Goal: Task Accomplishment & Management: Manage account settings

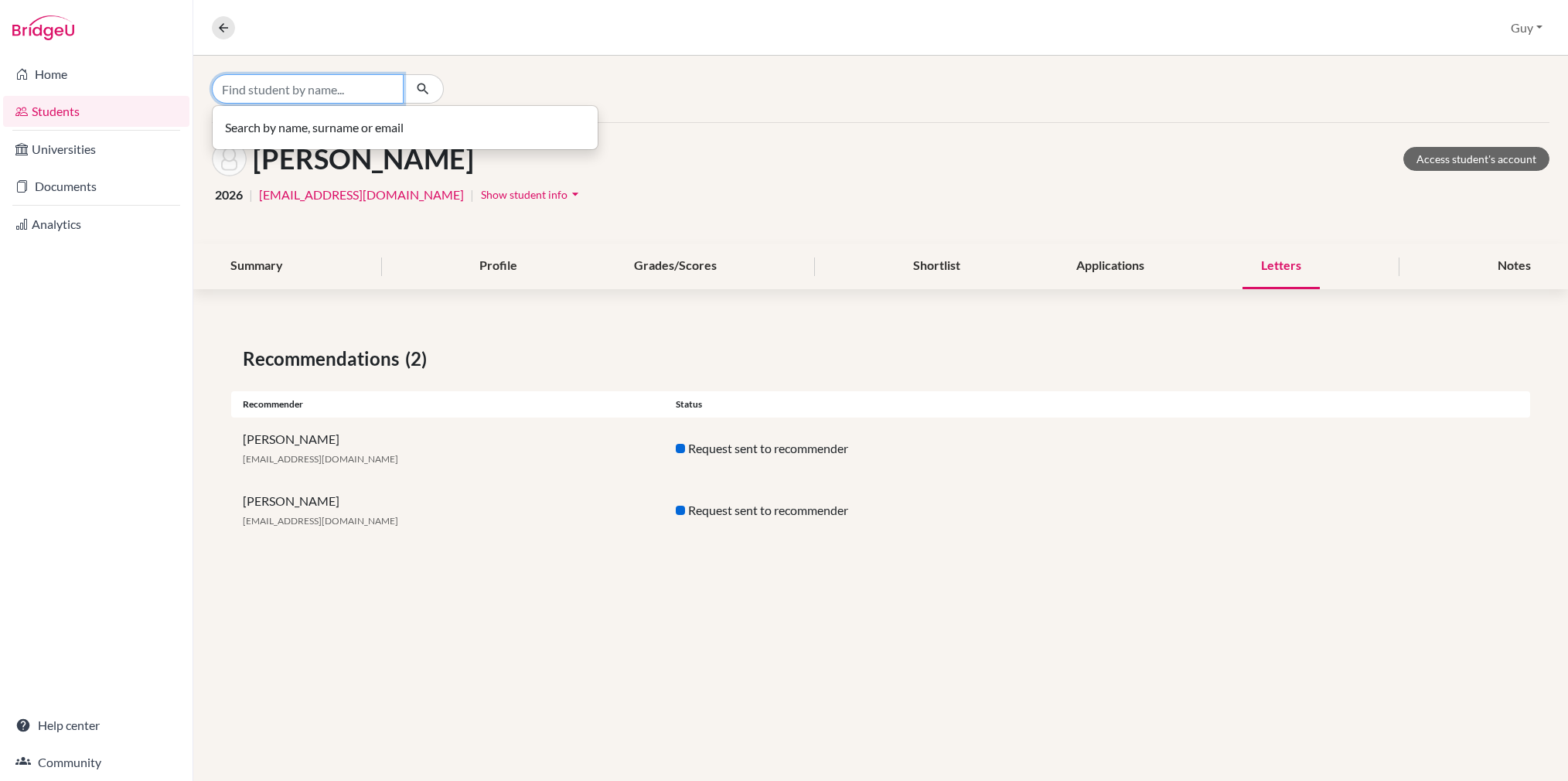
click at [281, 91] on input "Find student by name..." at bounding box center [307, 89] width 192 height 29
type input "verri"
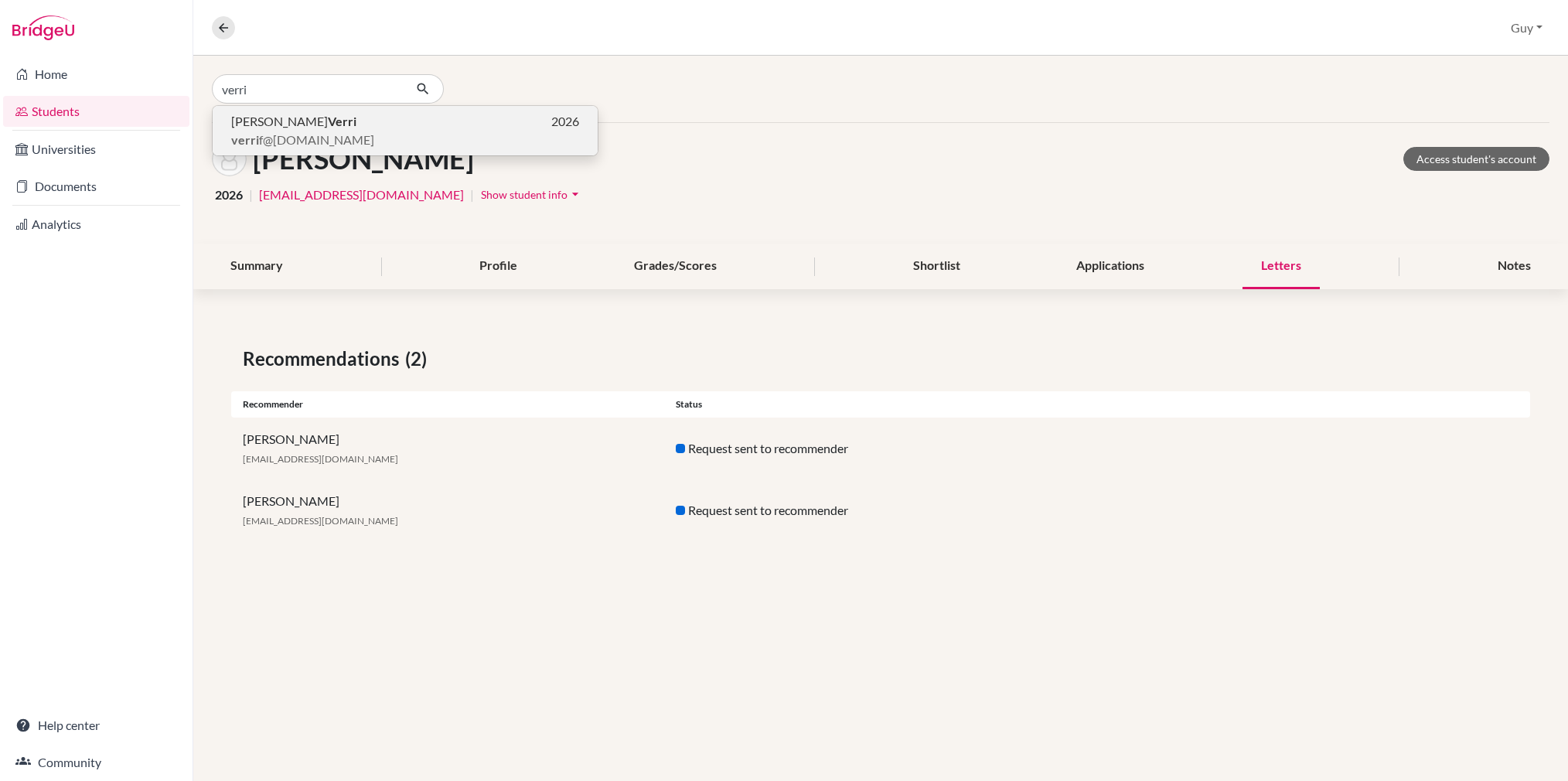
click at [328, 113] on b "Verri" at bounding box center [342, 120] width 29 height 15
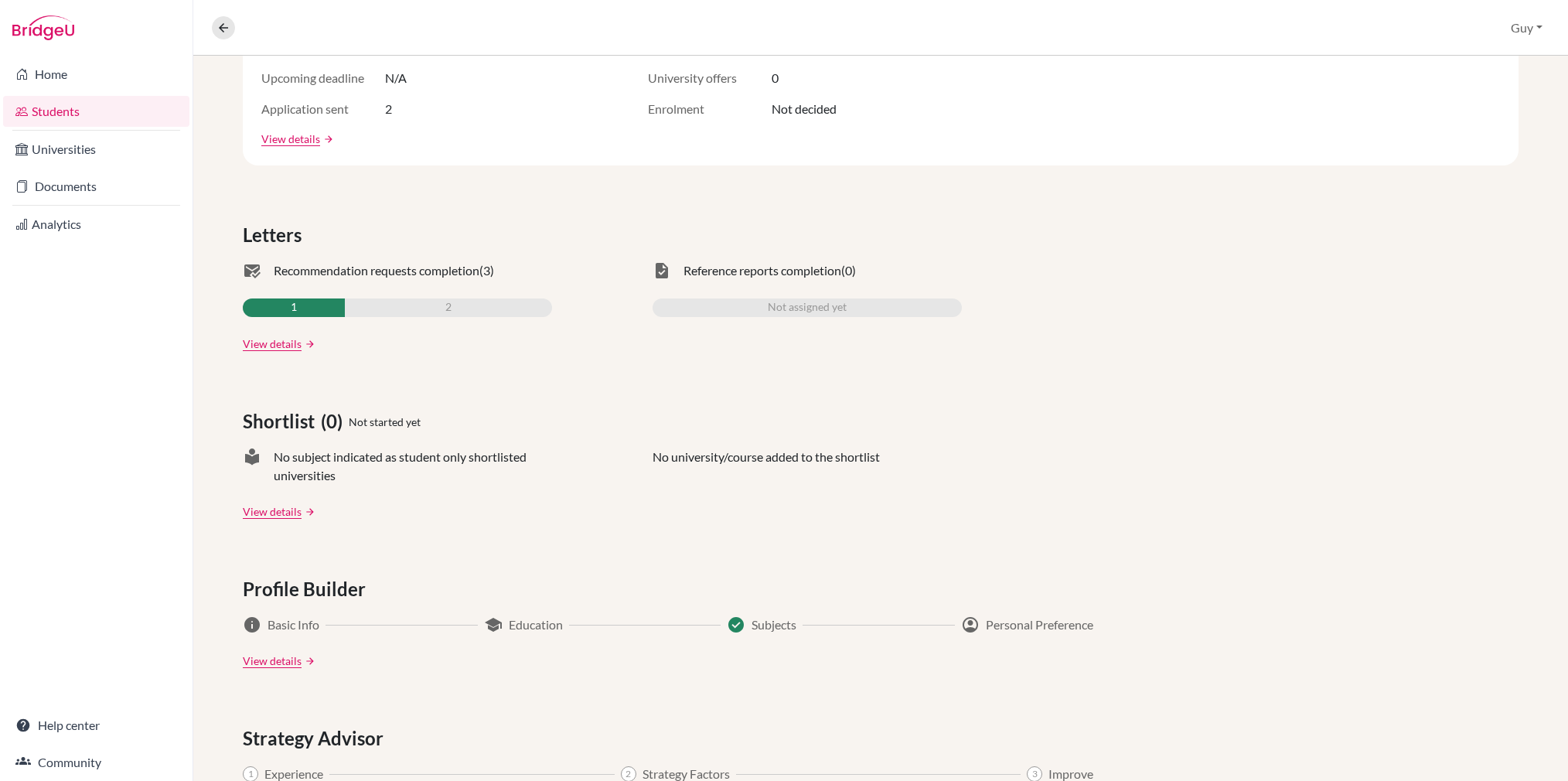
scroll to position [387, 0]
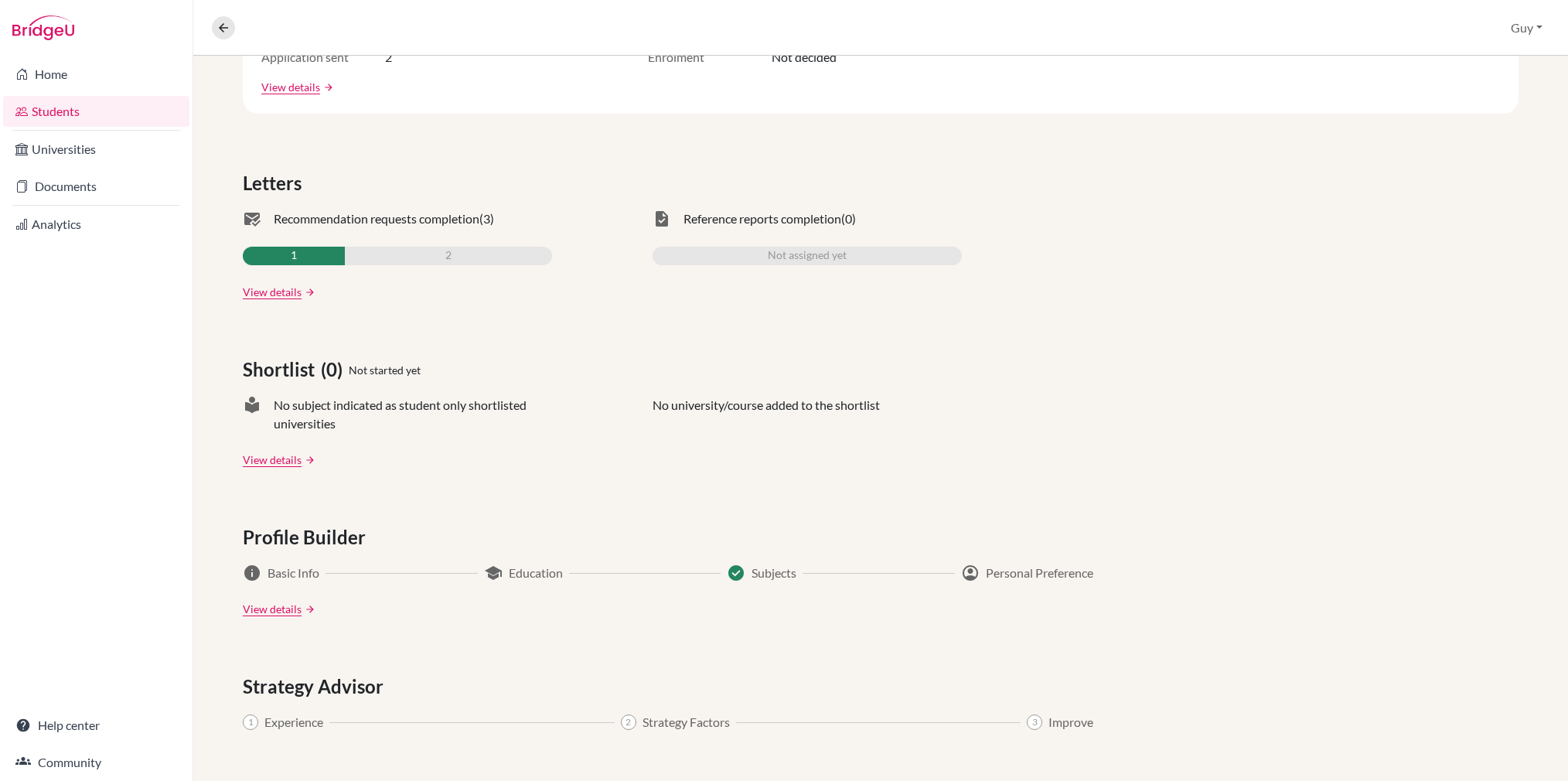
click at [295, 261] on span "1" at bounding box center [294, 255] width 6 height 18
click at [280, 290] on link "View details" at bounding box center [272, 291] width 59 height 16
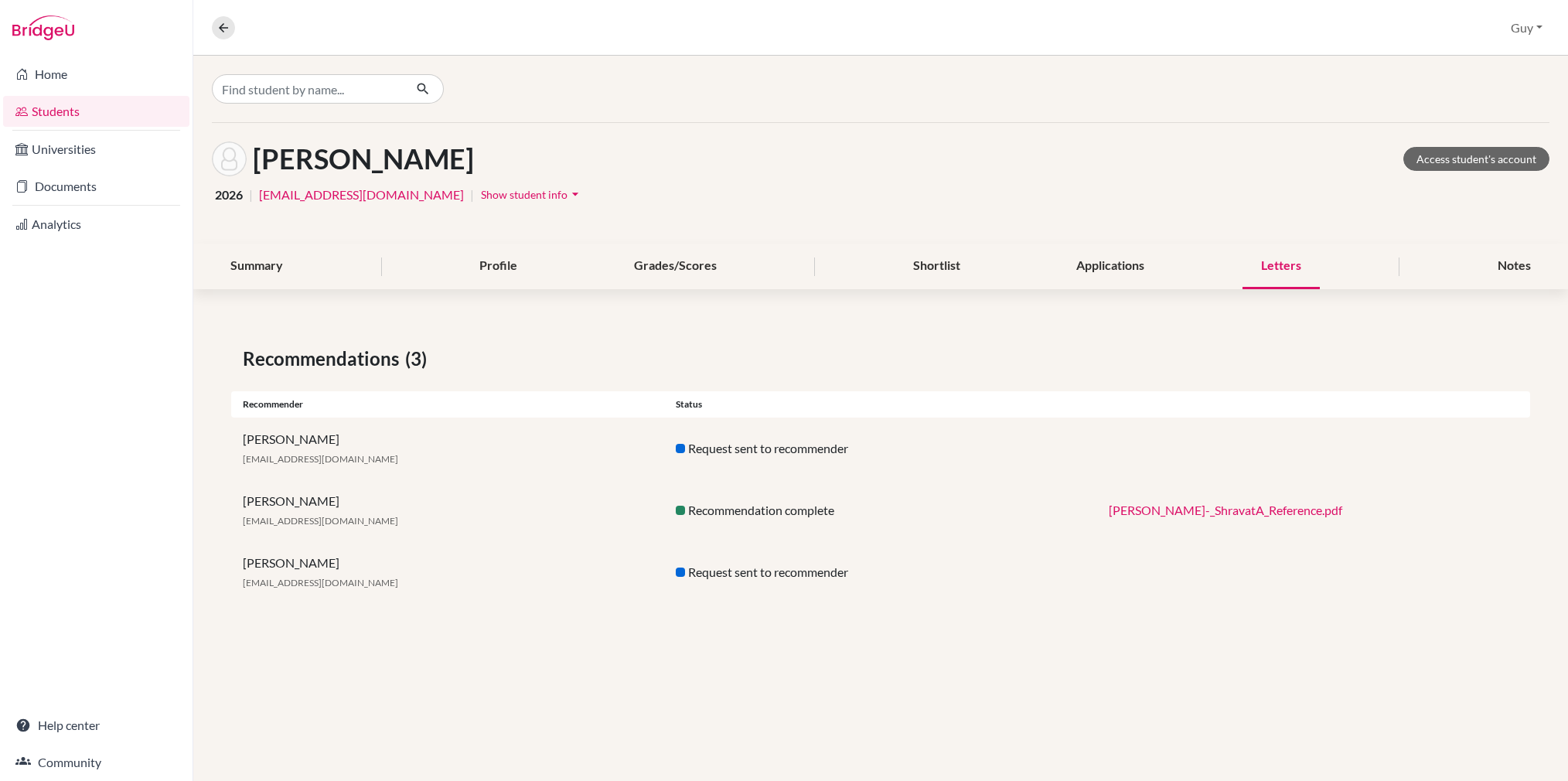
click at [1246, 513] on link "[PERSON_NAME]-_ShravatA_Reference.pdf" at bounding box center [1226, 509] width 234 height 15
